Goal: Task Accomplishment & Management: Manage account settings

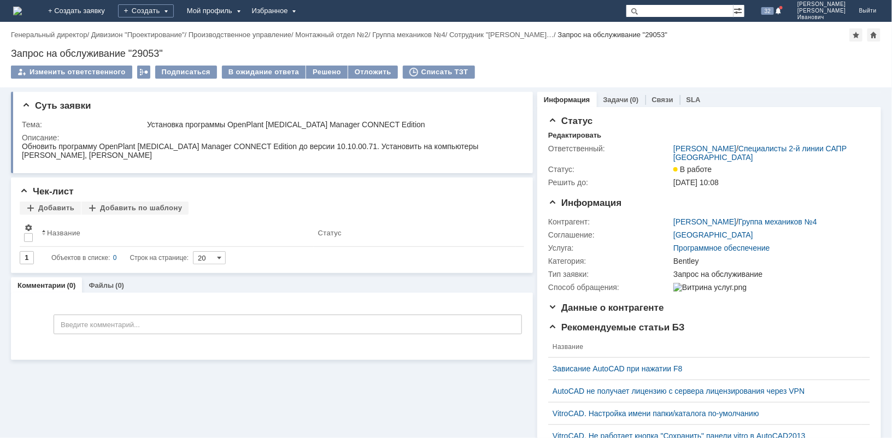
click at [425, 381] on div "Суть заявки Тема: Установка программы OpenPlant Isometrics Manager CONNECT Edit…" at bounding box center [272, 341] width 522 height 509
click at [362, 404] on div "Суть заявки Тема: Установка программы OpenPlant Isometrics Manager CONNECT Edit…" at bounding box center [272, 341] width 522 height 509
click at [360, 285] on div "Комментарии (0) Файлы (0)" at bounding box center [272, 285] width 522 height 15
click at [323, 72] on div "Решено" at bounding box center [327, 72] width 42 height 13
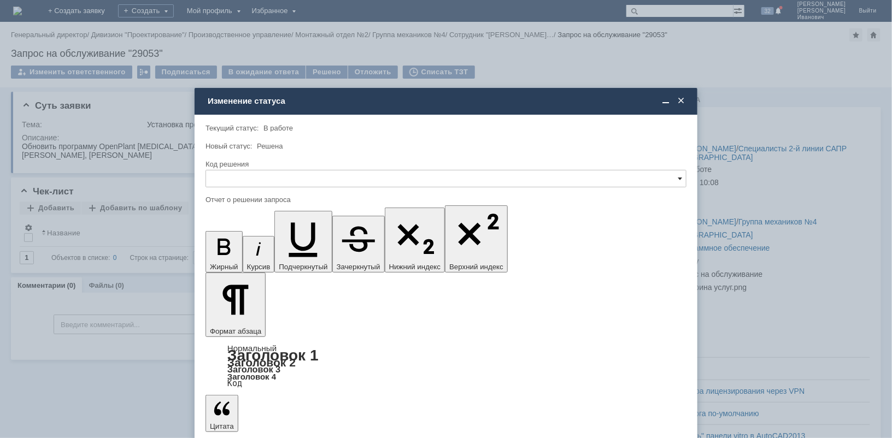
click at [681, 176] on span at bounding box center [680, 178] width 4 height 9
click at [239, 254] on span "Решено" at bounding box center [446, 252] width 467 height 9
type input "Решено"
